Goal: Find specific fact: Find specific fact

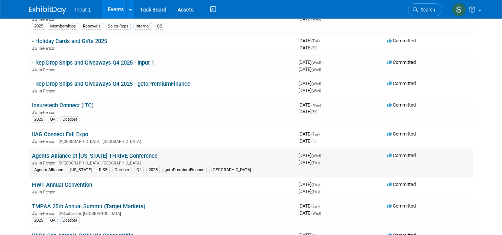
scroll to position [88, 0]
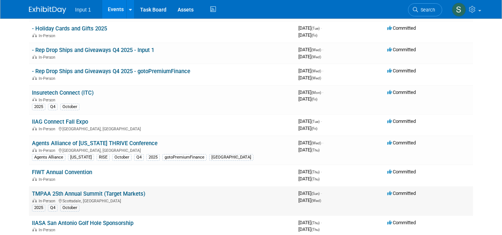
click at [59, 190] on td "TMPAA 25th Annual Summit (Target Markets) In-Person [GEOGRAPHIC_DATA], [GEOGRAP…" at bounding box center [162, 201] width 267 height 29
click at [59, 193] on link "TMPAA 25th Annual Summit (Target Markets)" at bounding box center [88, 194] width 113 height 7
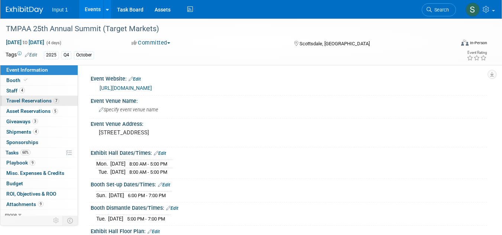
click at [32, 101] on span "Travel Reservations 7" at bounding box center [32, 101] width 53 height 6
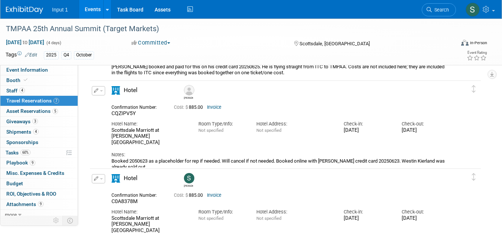
scroll to position [654, 0]
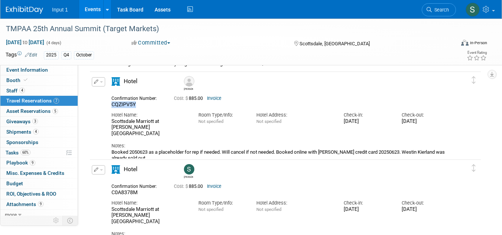
drag, startPoint x: 139, startPoint y: 104, endPoint x: 112, endPoint y: 104, distance: 27.5
click at [112, 104] on div "CQZIPV5Y" at bounding box center [137, 104] width 51 height 7
copy span "CQZIPV5Y"
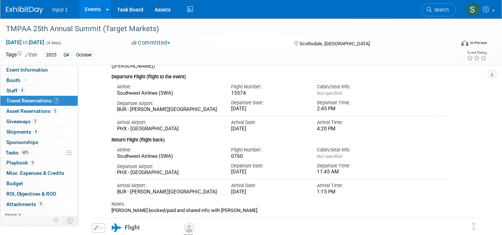
scroll to position [0, 0]
